Goal: Task Accomplishment & Management: Manage account settings

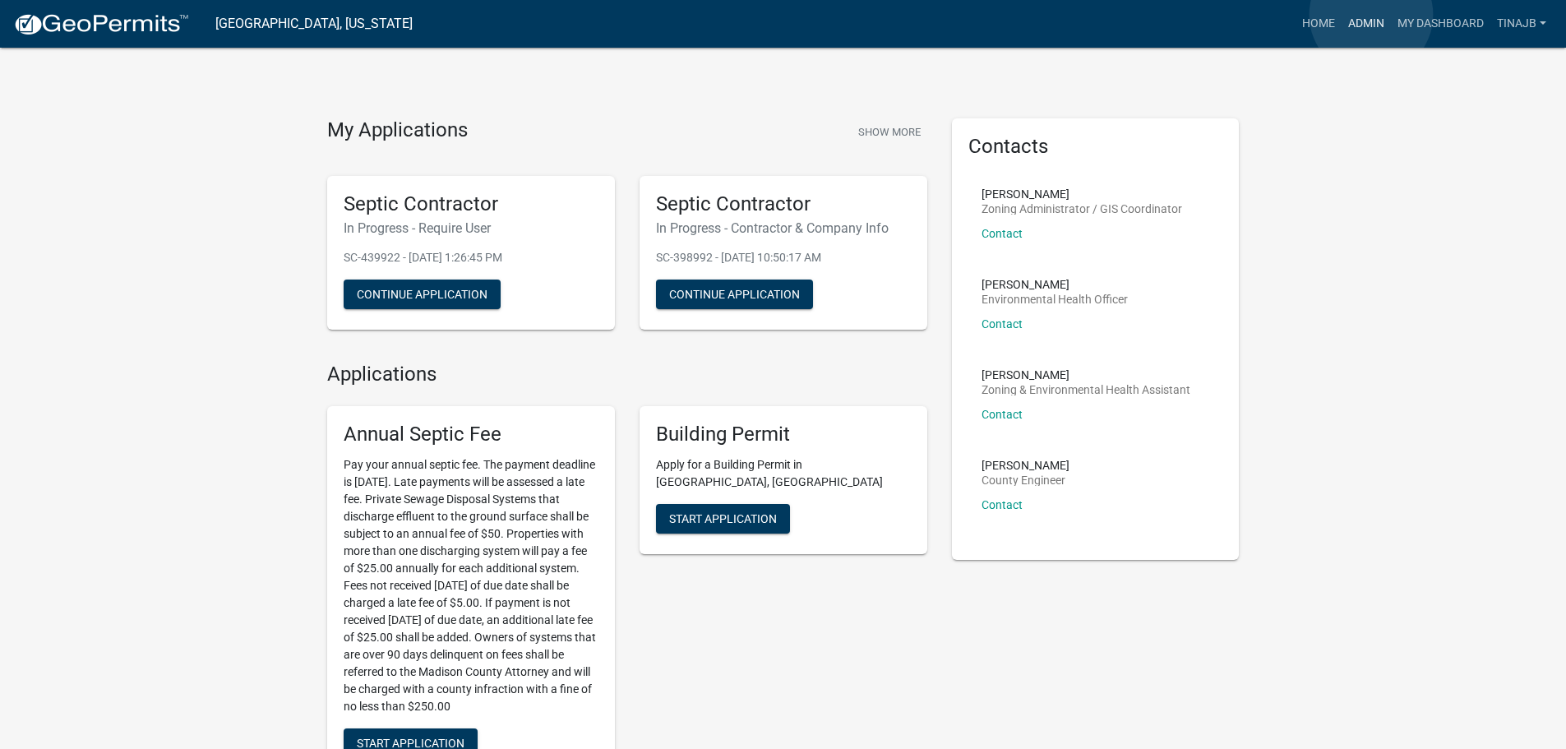
click at [1372, 15] on link "Admin" at bounding box center [1366, 23] width 49 height 31
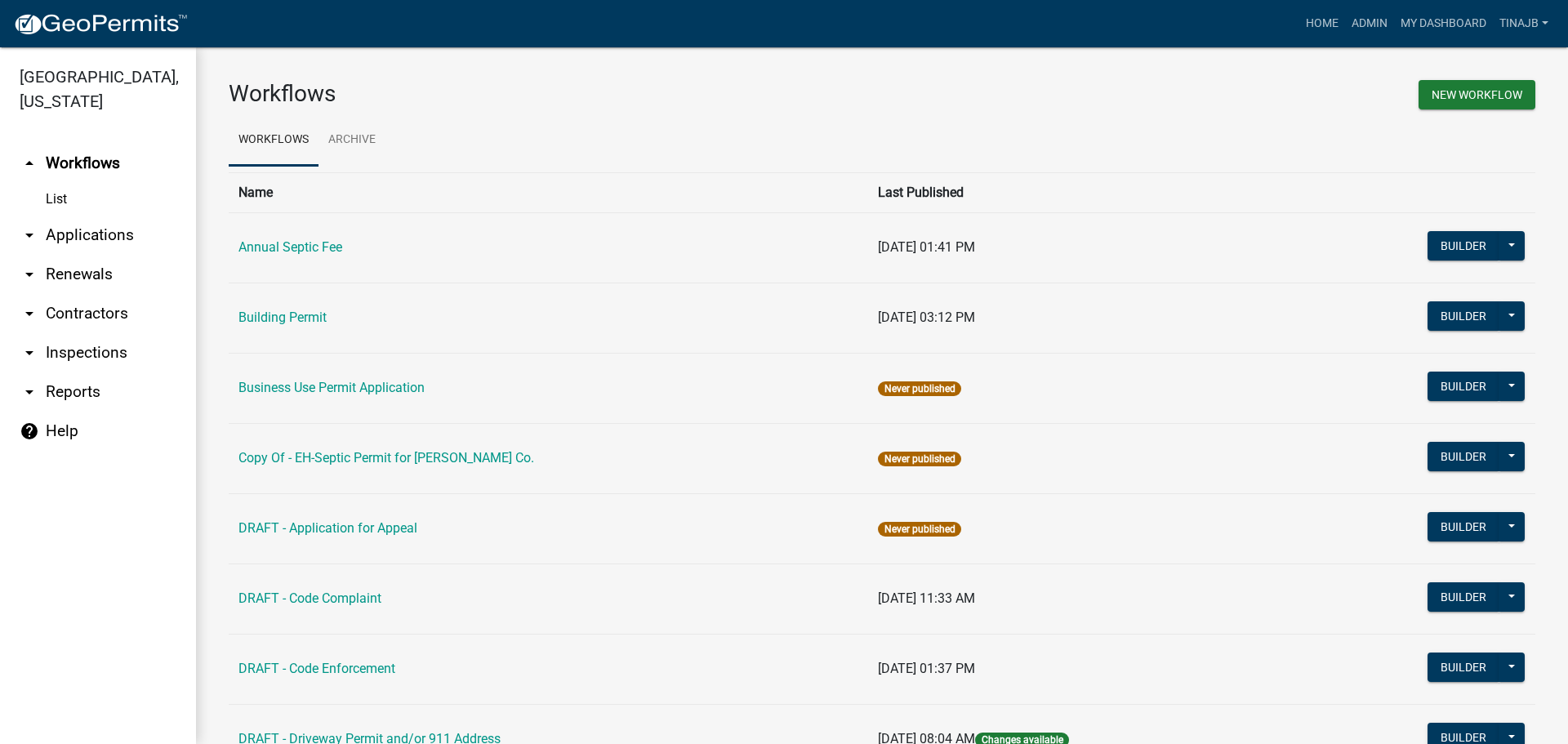
click at [60, 216] on link "arrow_drop_down Applications" at bounding box center [97, 234] width 196 height 39
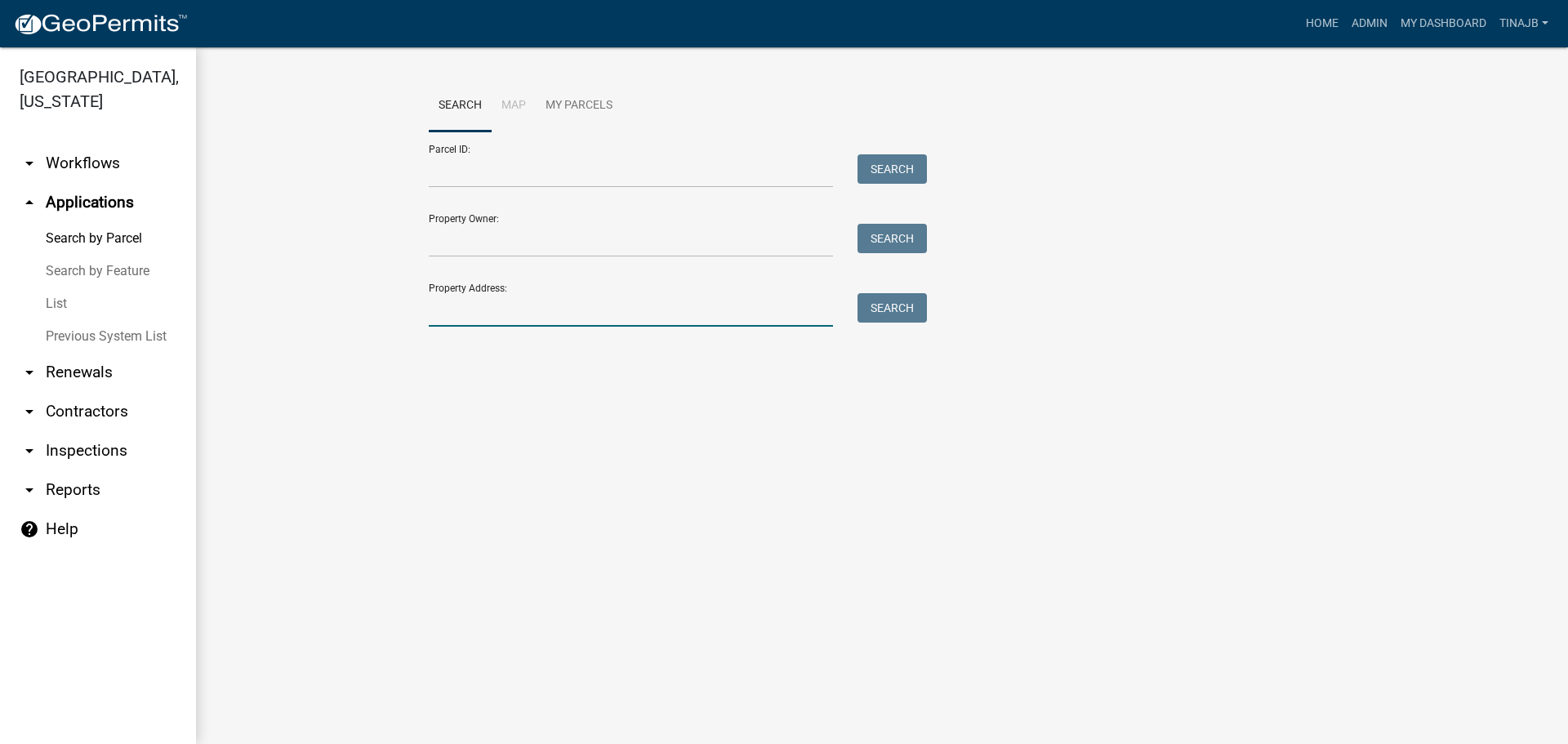
click at [475, 315] on input "Property Address:" at bounding box center [631, 310] width 404 height 34
type input "3189"
click at [919, 301] on button "Search" at bounding box center [892, 308] width 70 height 30
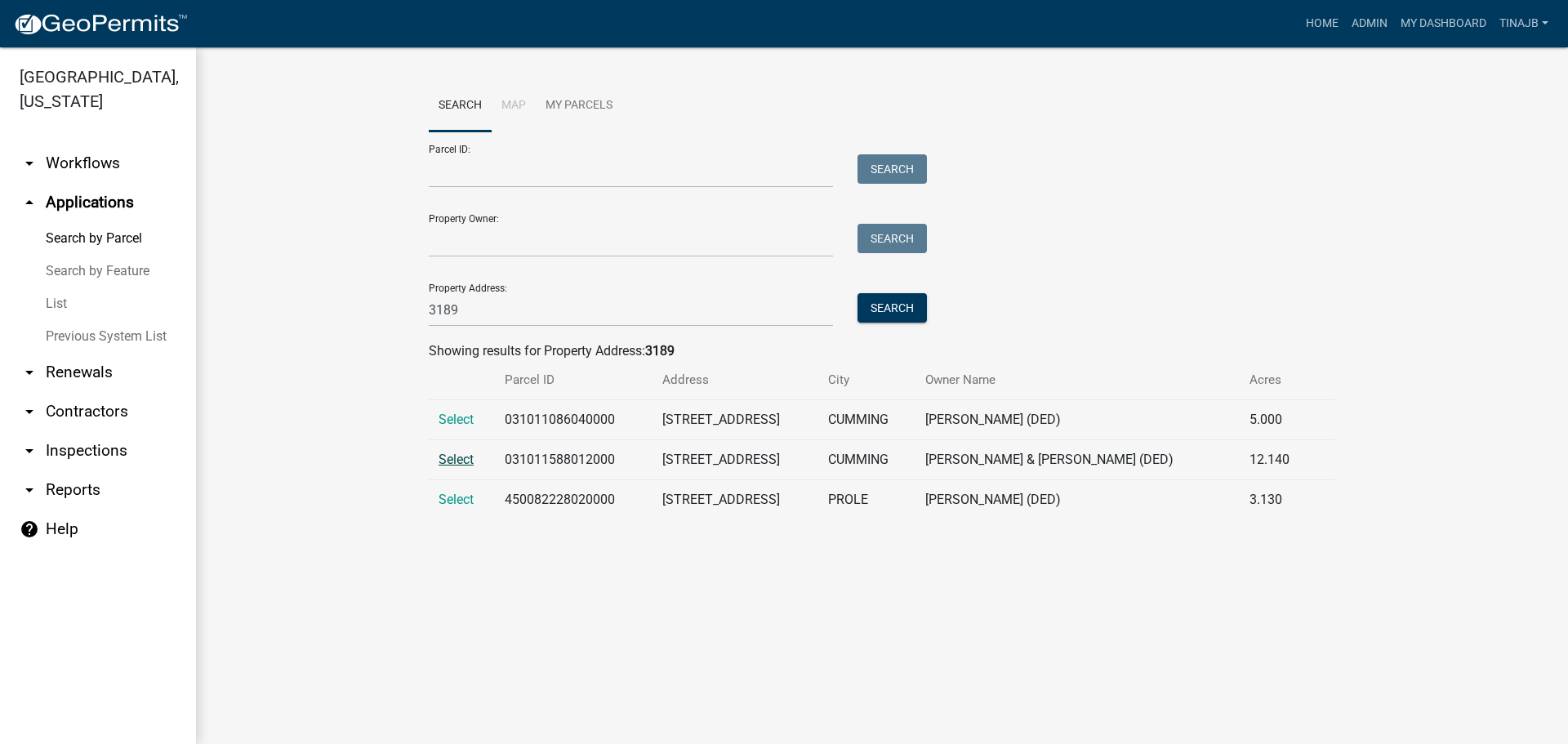
click at [469, 457] on span "Select" at bounding box center [456, 460] width 35 height 16
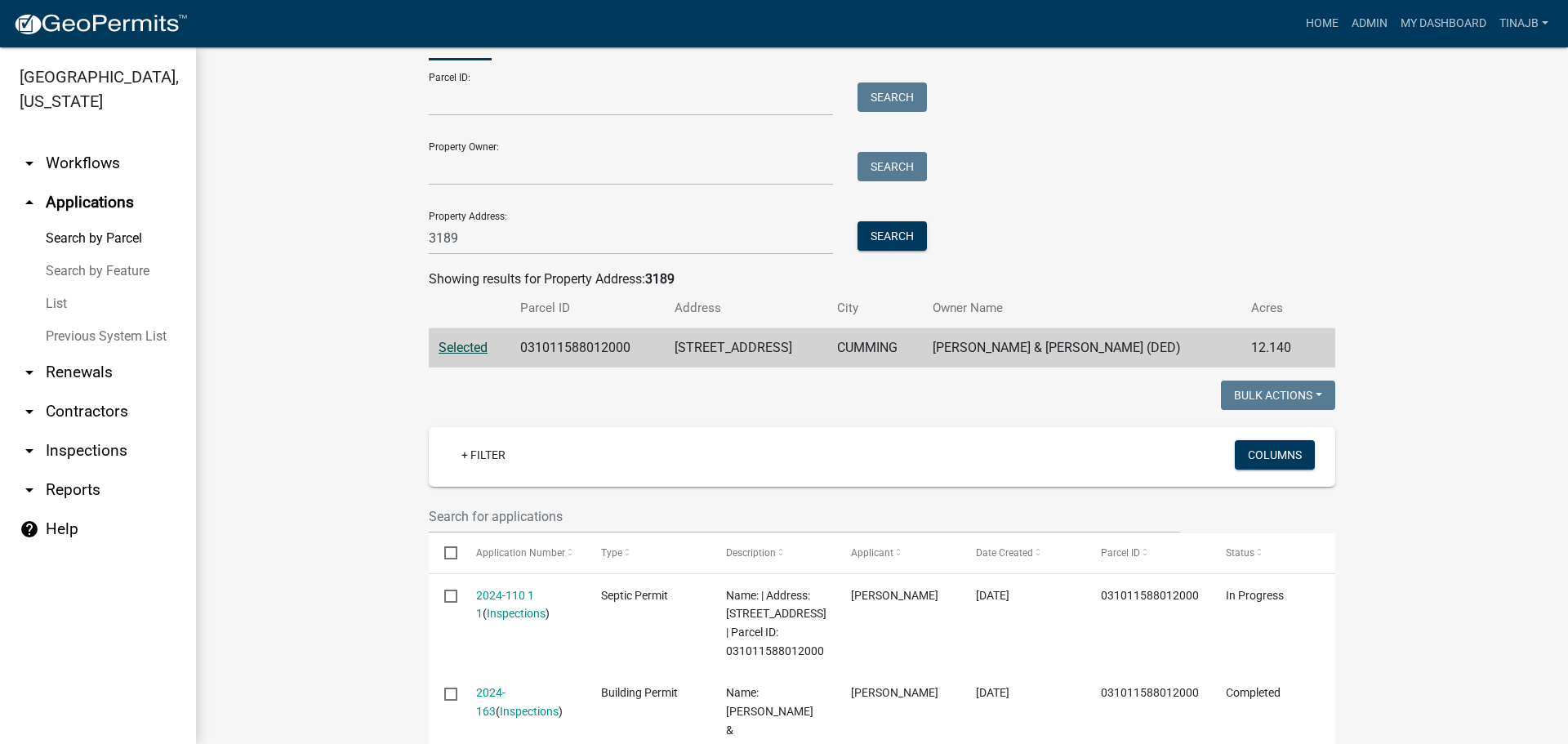
scroll to position [163, 0]
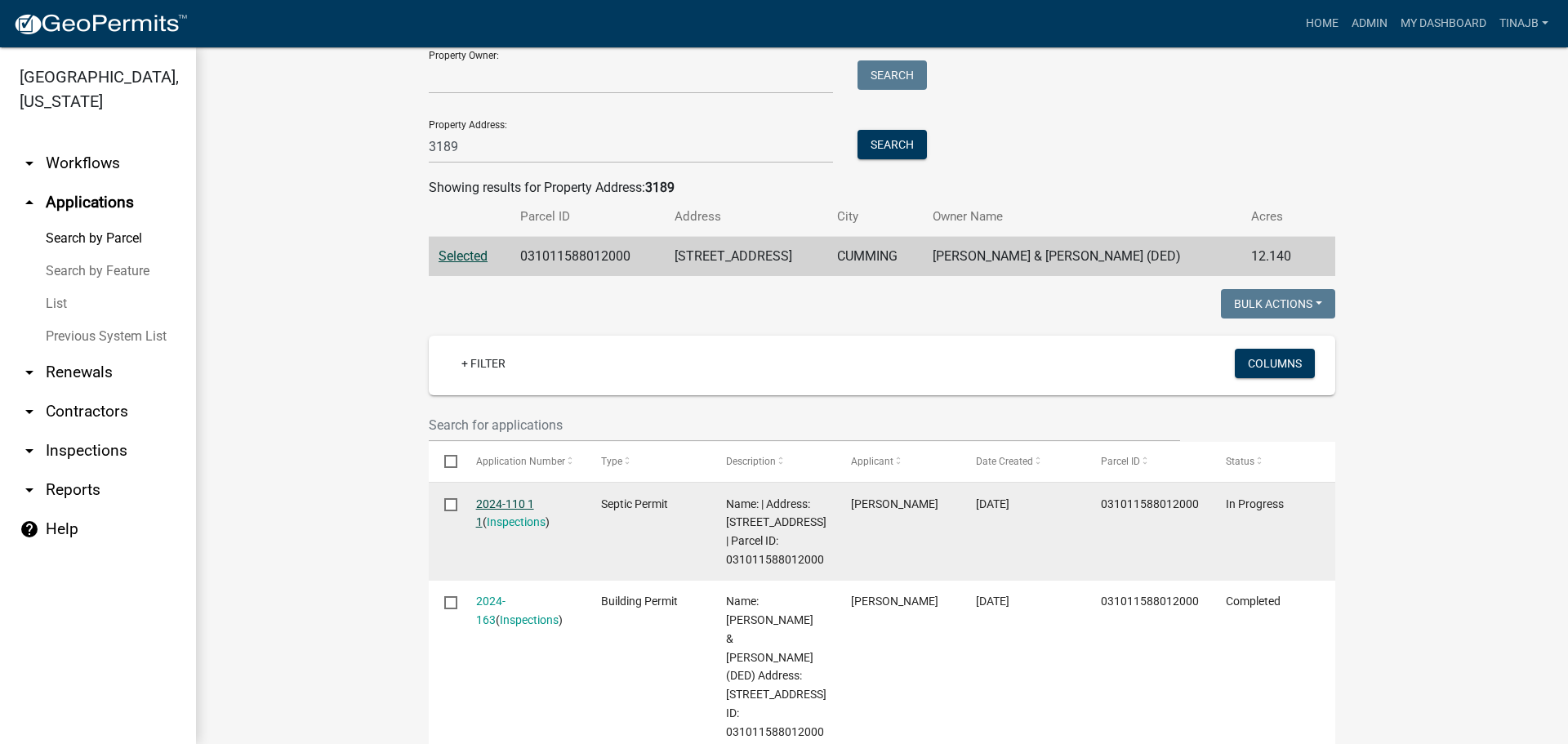
click at [479, 499] on link "2024-110 1 1" at bounding box center [504, 514] width 58 height 32
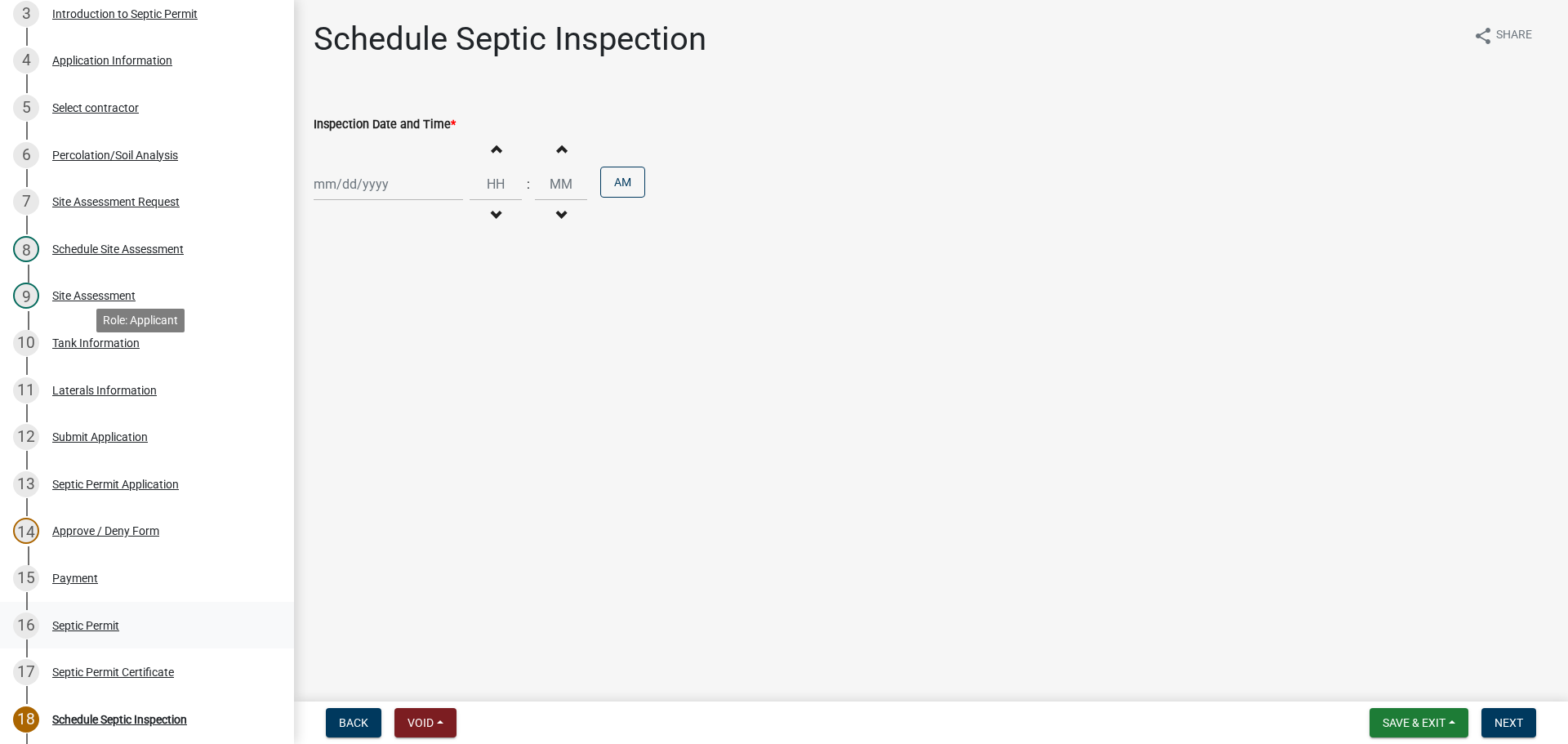
scroll to position [327, 0]
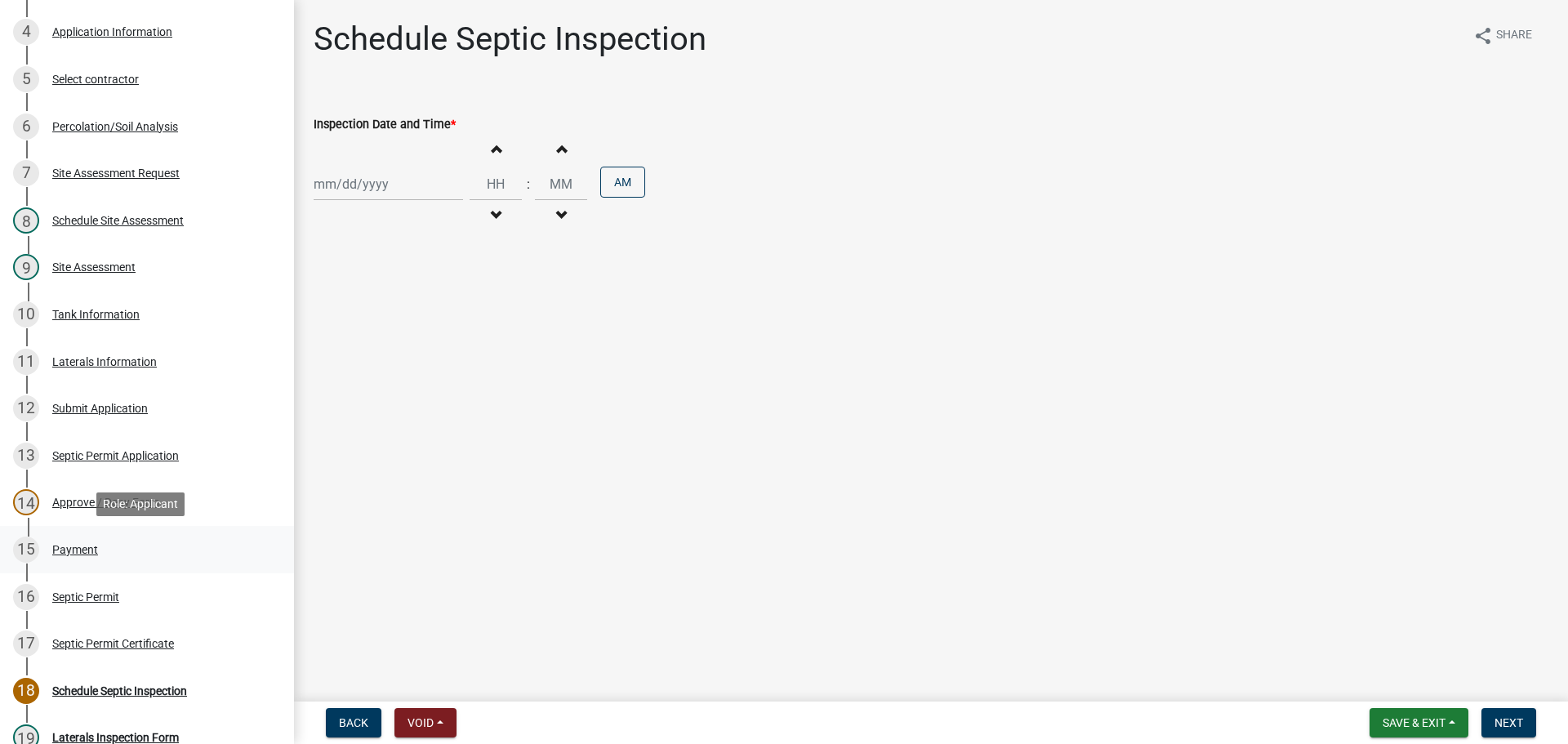
click at [72, 544] on div "Payment" at bounding box center [75, 550] width 46 height 12
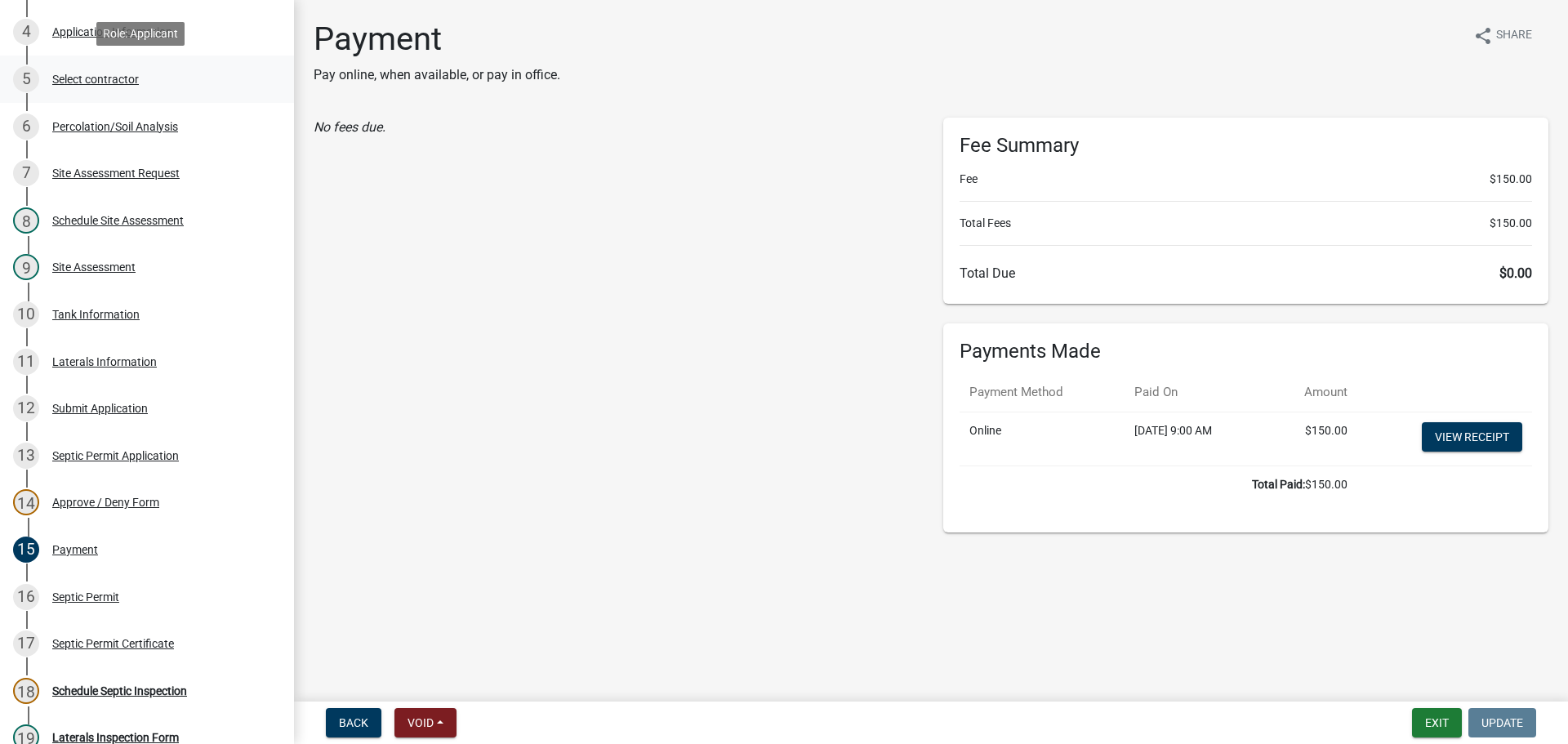
click at [80, 76] on div "Select contractor" at bounding box center [95, 79] width 86 height 12
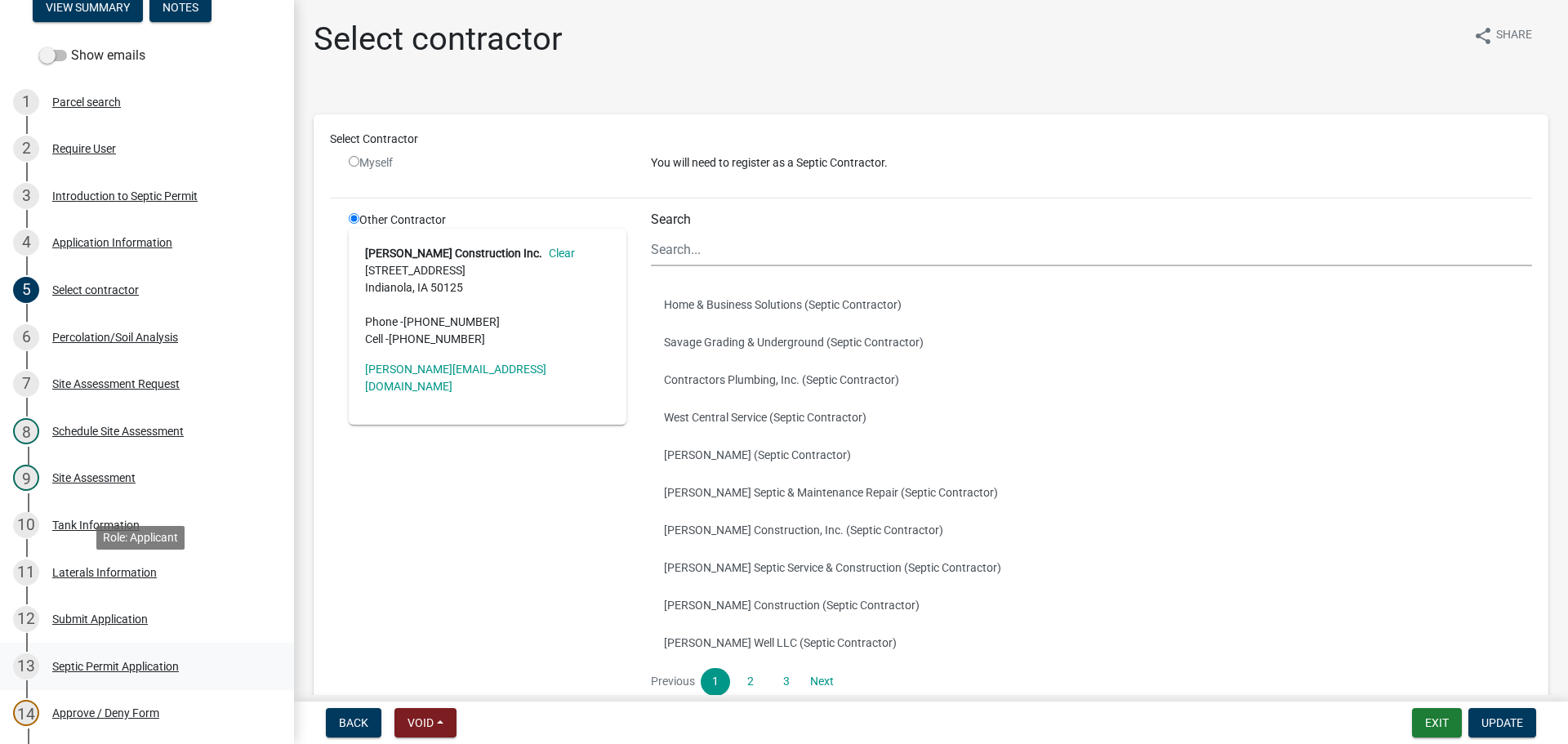
scroll to position [81, 0]
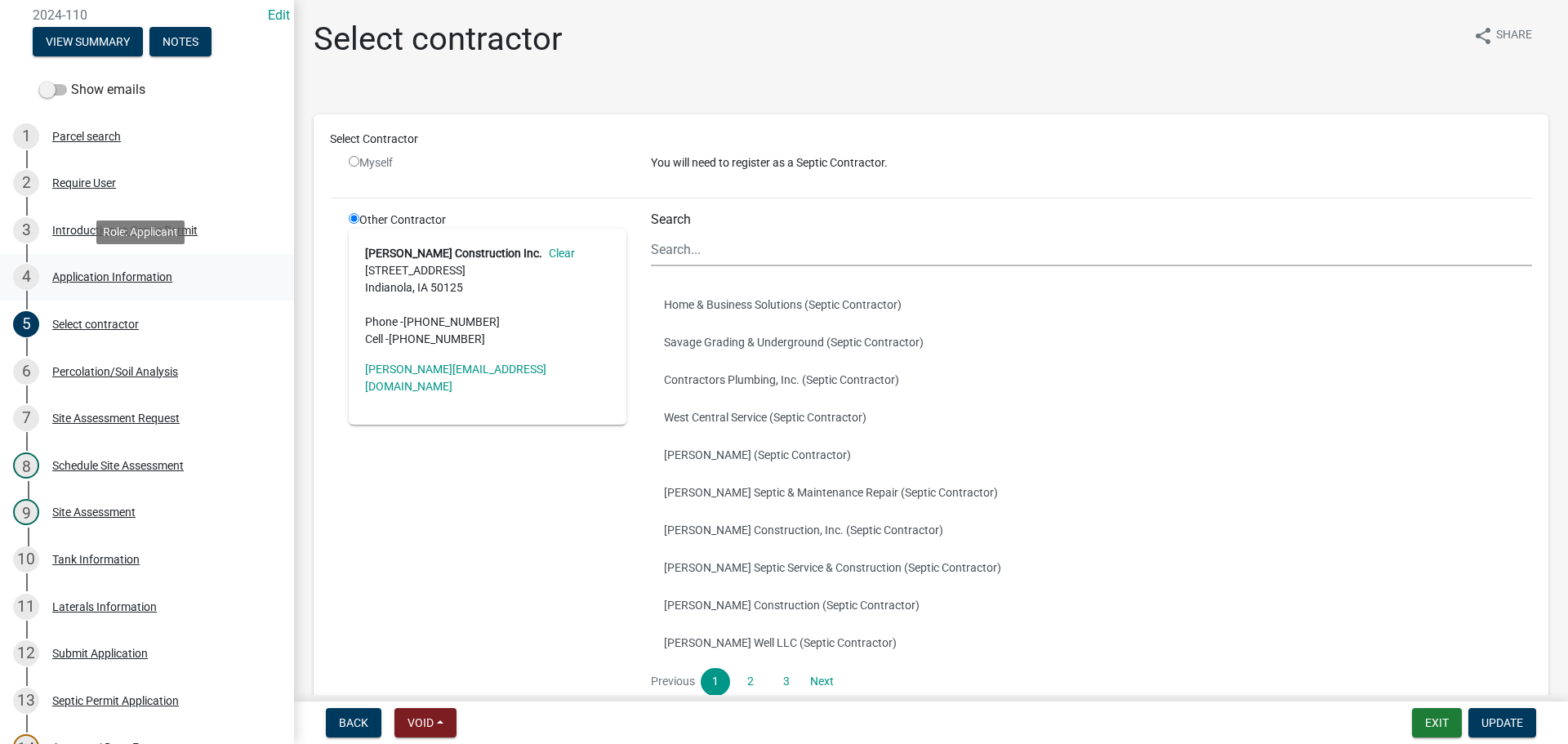
click at [129, 280] on div "Application Information" at bounding box center [112, 277] width 120 height 12
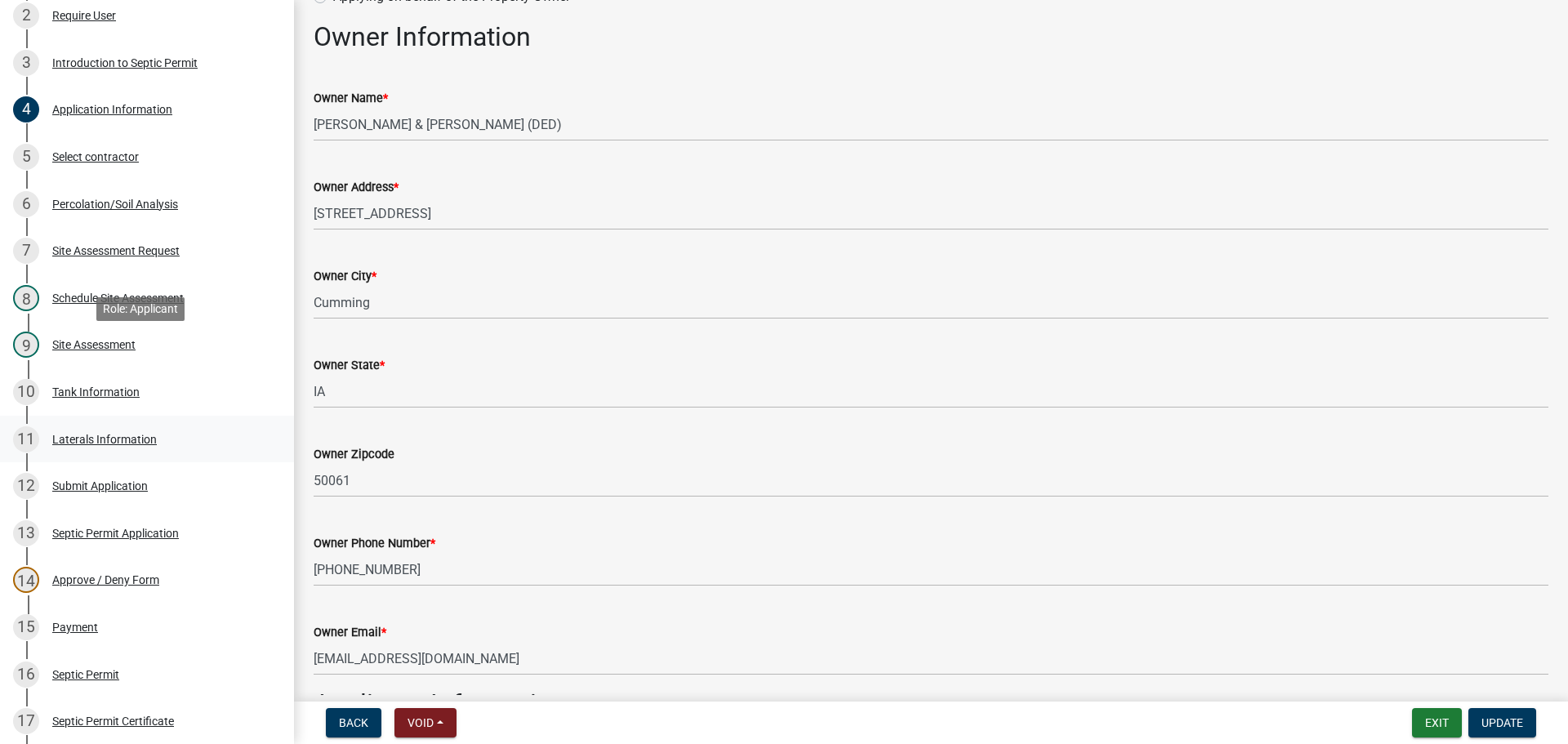
scroll to position [245, 0]
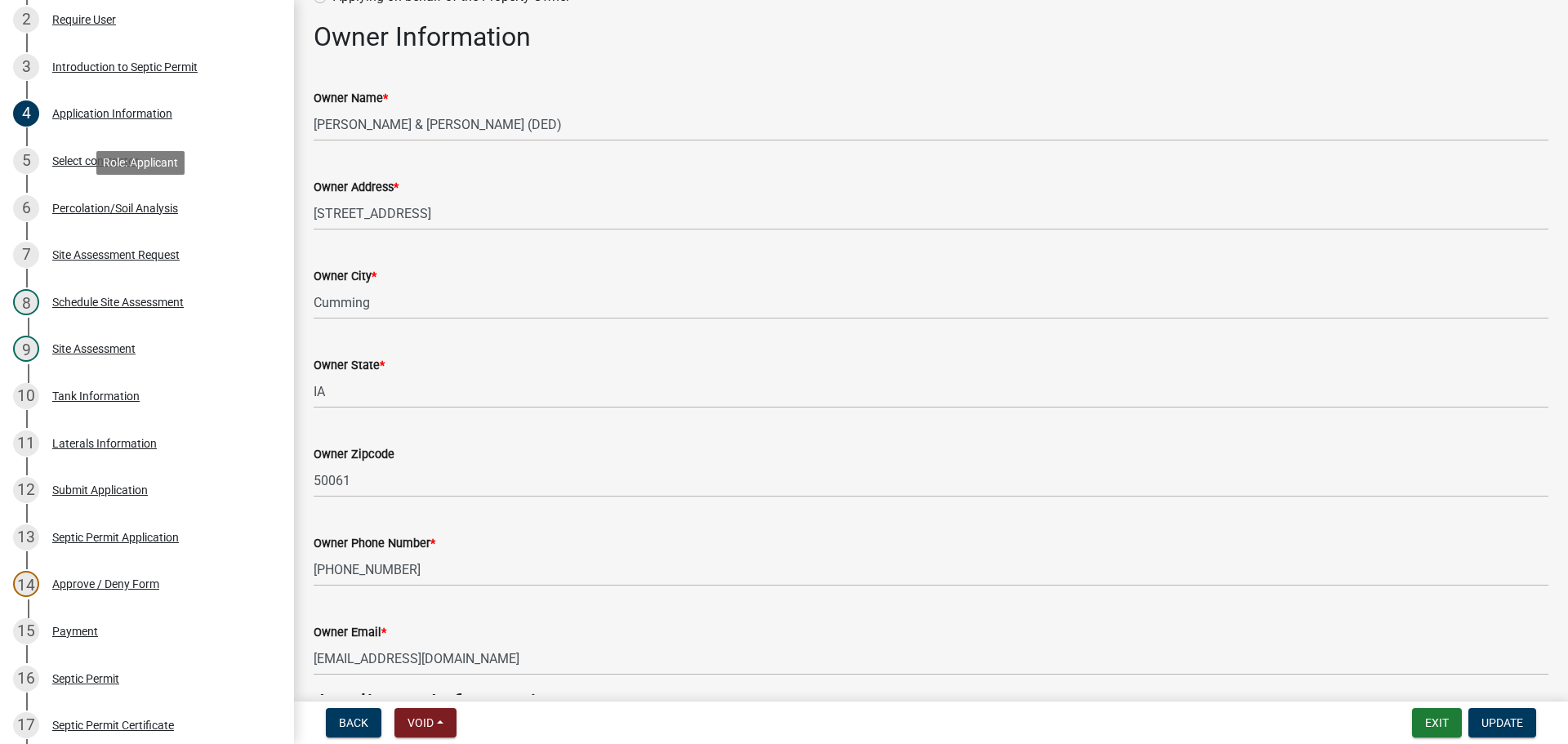
click at [135, 213] on div "Percolation/Soil Analysis" at bounding box center [115, 209] width 126 height 12
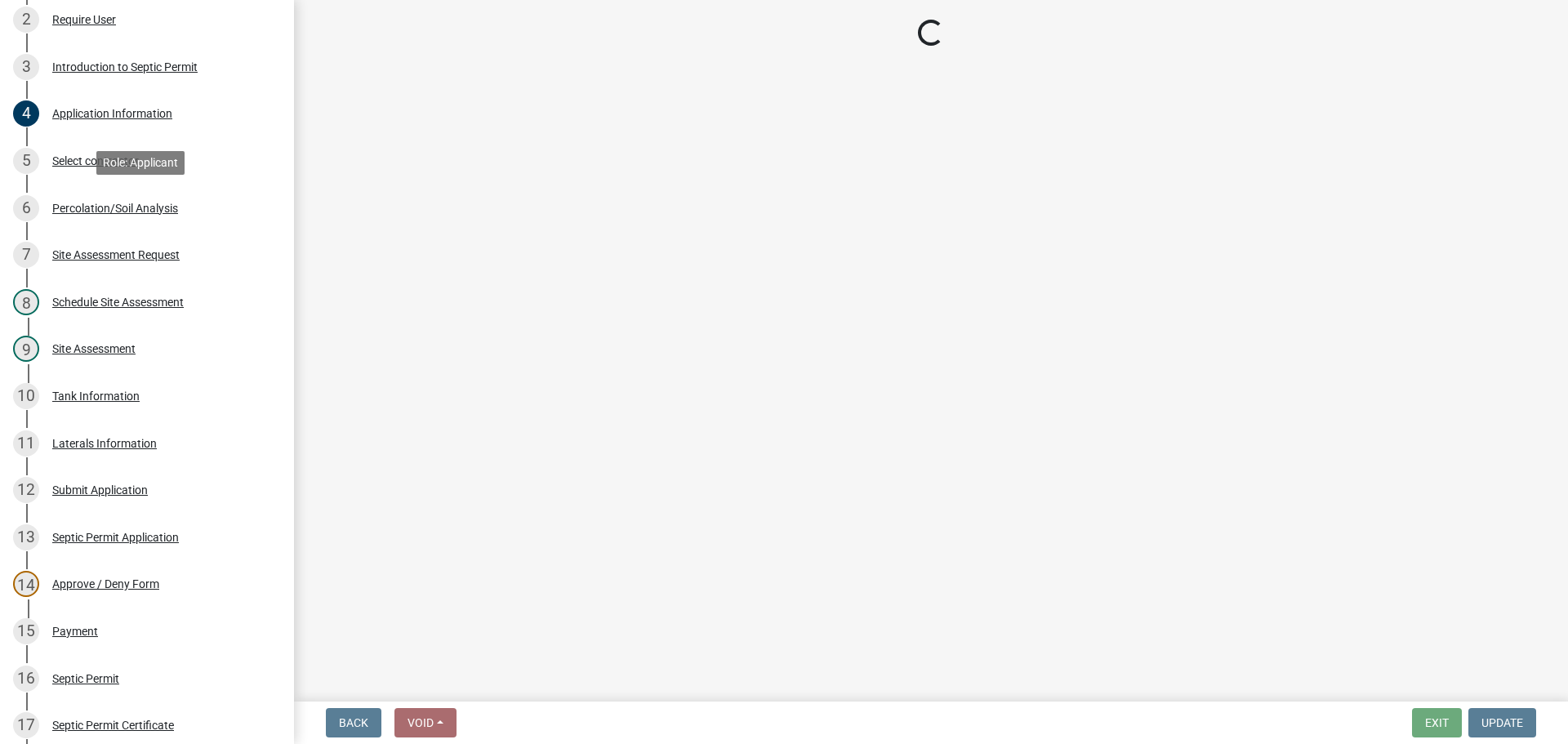
scroll to position [0, 0]
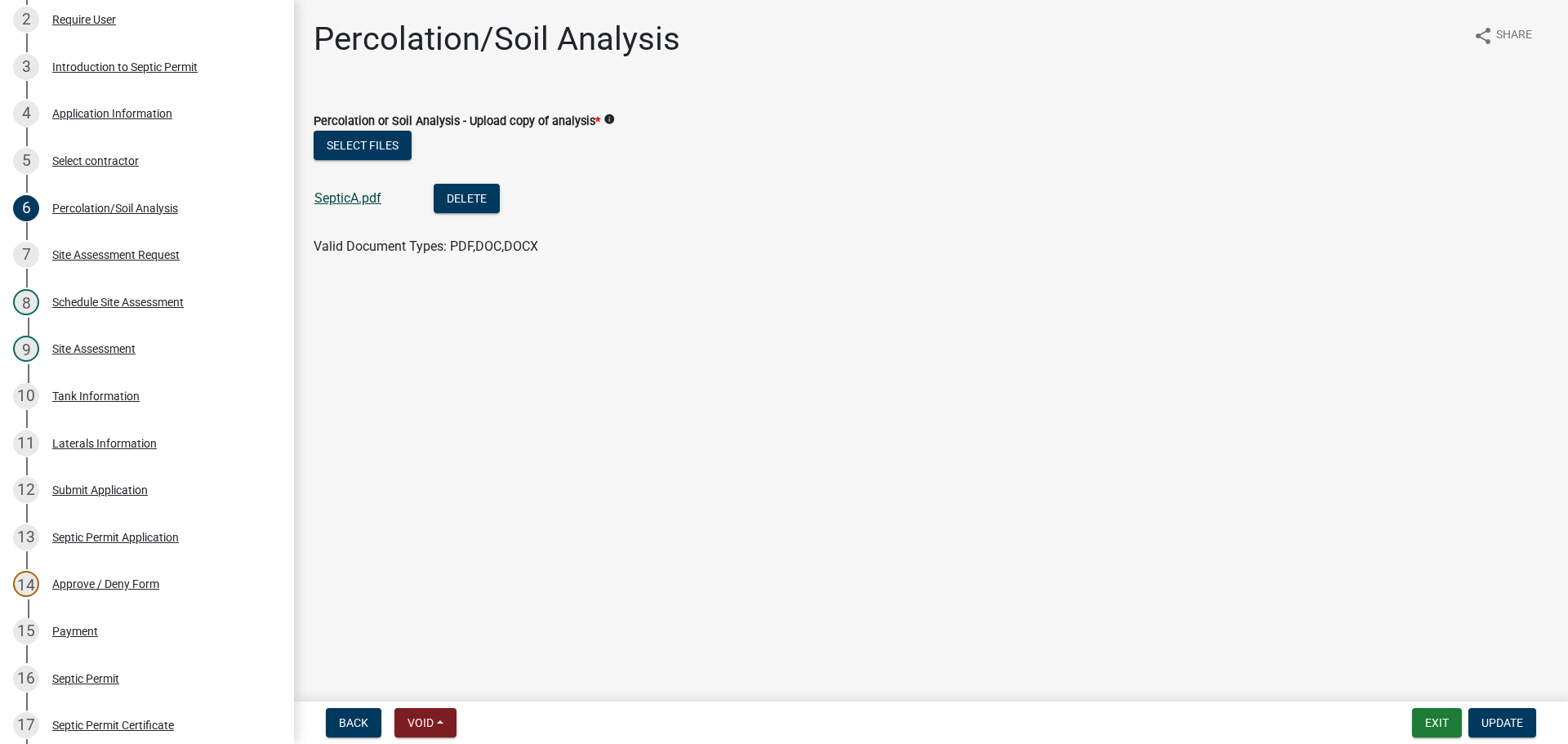
click at [343, 194] on link "SepticA.pdf" at bounding box center [348, 199] width 67 height 16
click at [111, 108] on div "Application Information" at bounding box center [112, 114] width 120 height 12
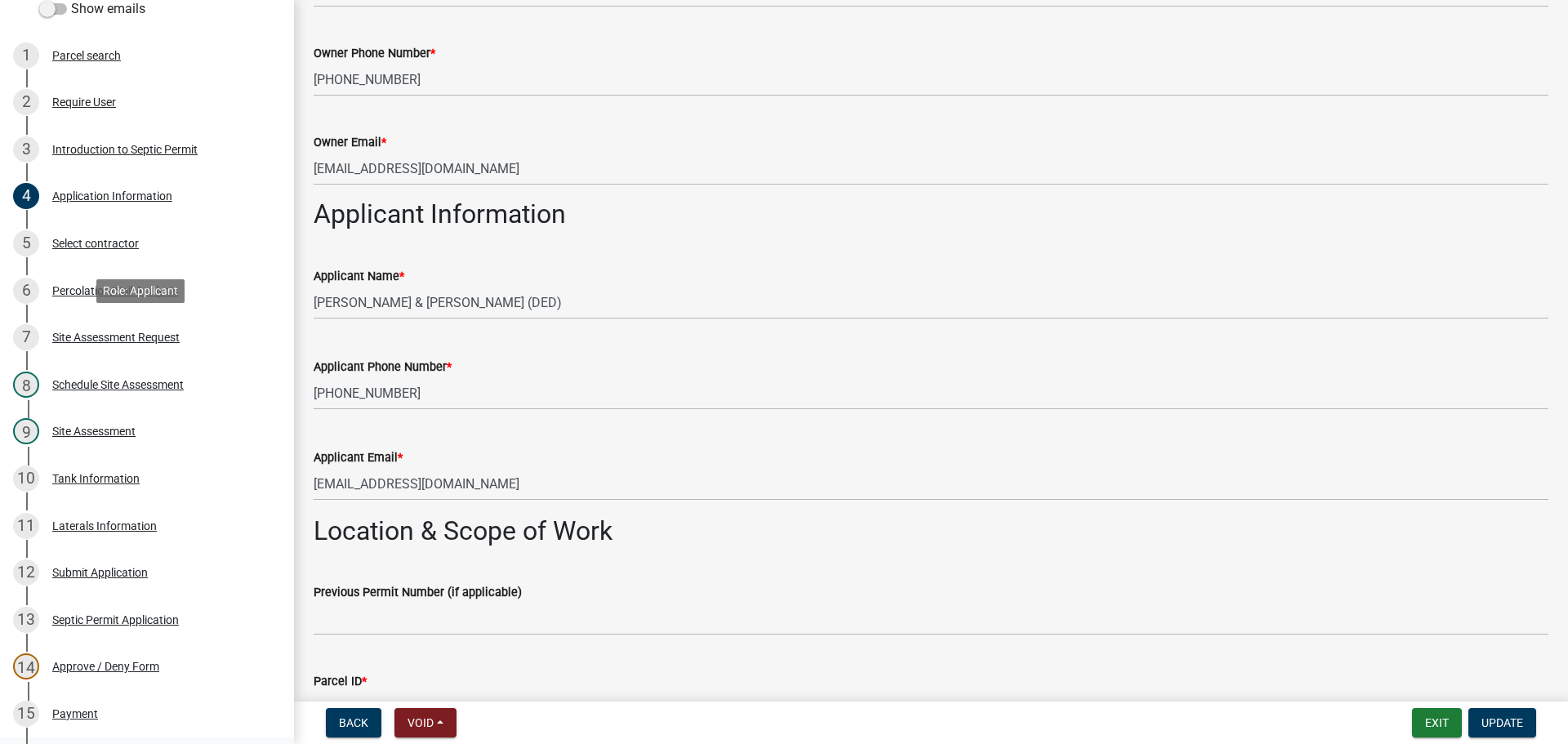
scroll to position [163, 0]
